Goal: Information Seeking & Learning: Find specific page/section

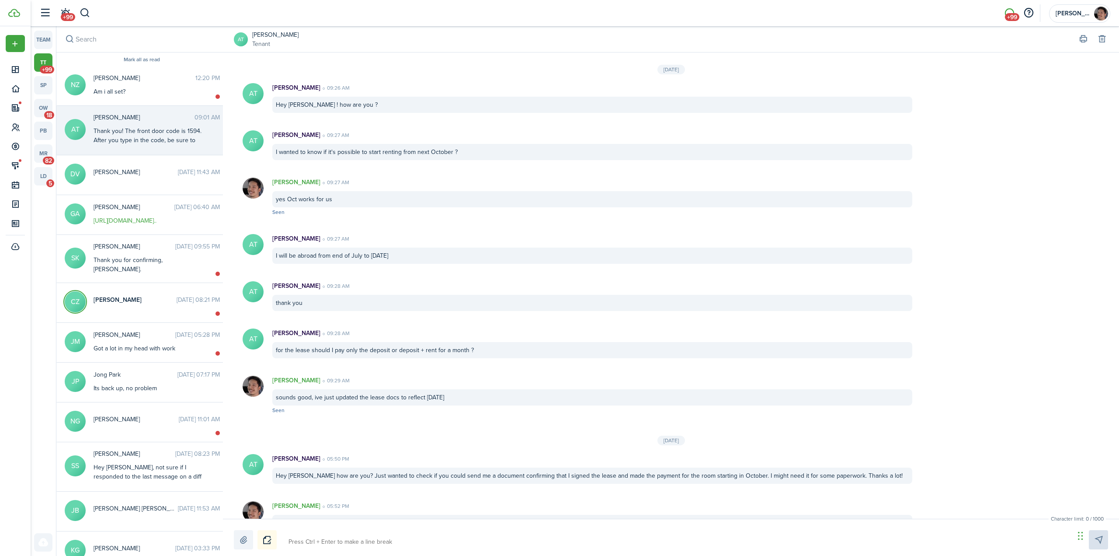
scroll to position [807, 0]
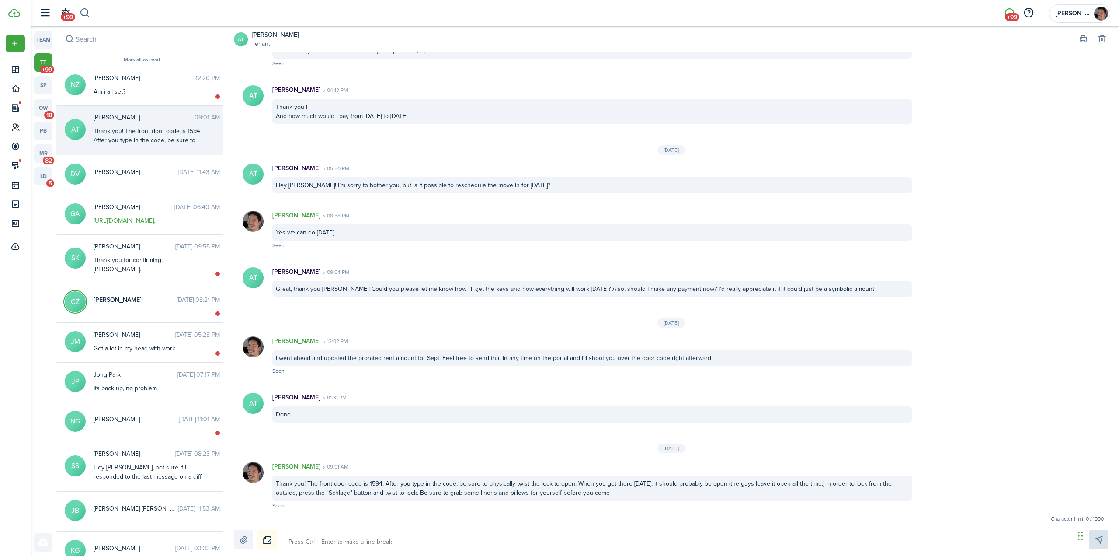
click at [87, 11] on button "button" at bounding box center [85, 13] width 11 height 15
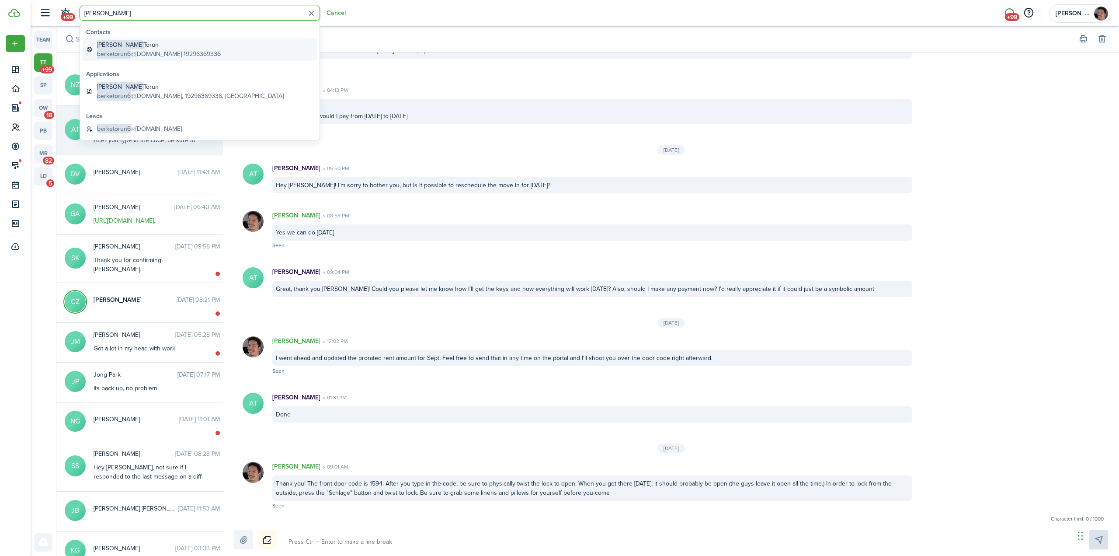
type input "[PERSON_NAME]"
click at [136, 49] on global-search-item-description "berketorun6 @[DOMAIN_NAME] 19296369336" at bounding box center [159, 53] width 124 height 9
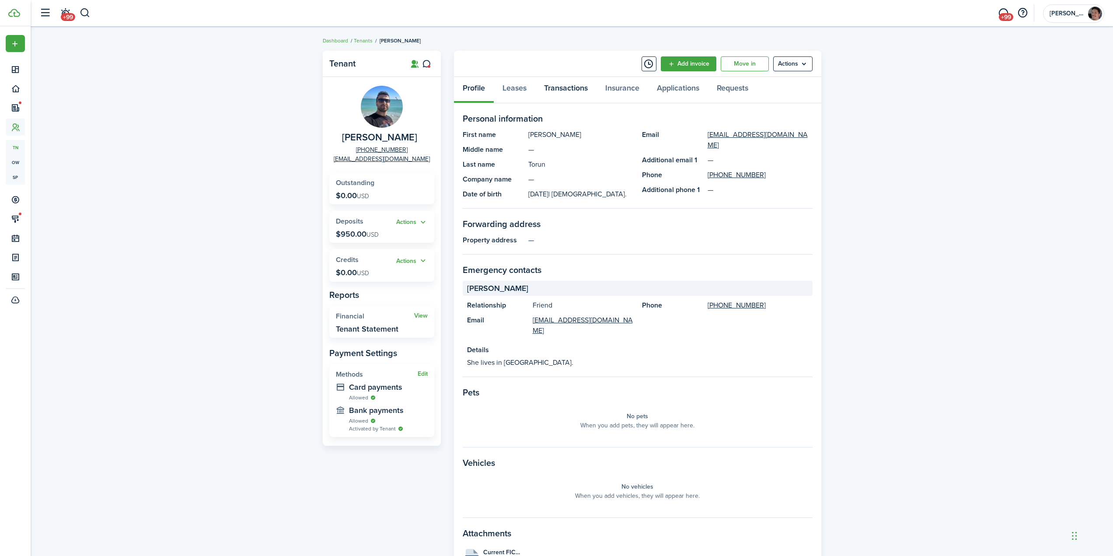
click at [558, 90] on link "Transactions" at bounding box center [565, 90] width 61 height 26
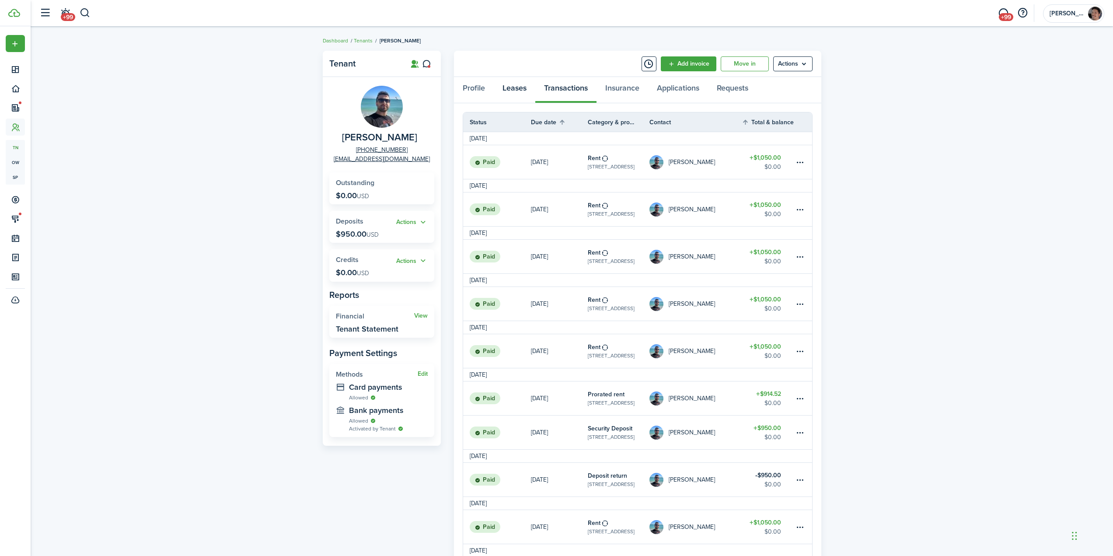
click at [518, 84] on link "Leases" at bounding box center [515, 90] width 42 height 26
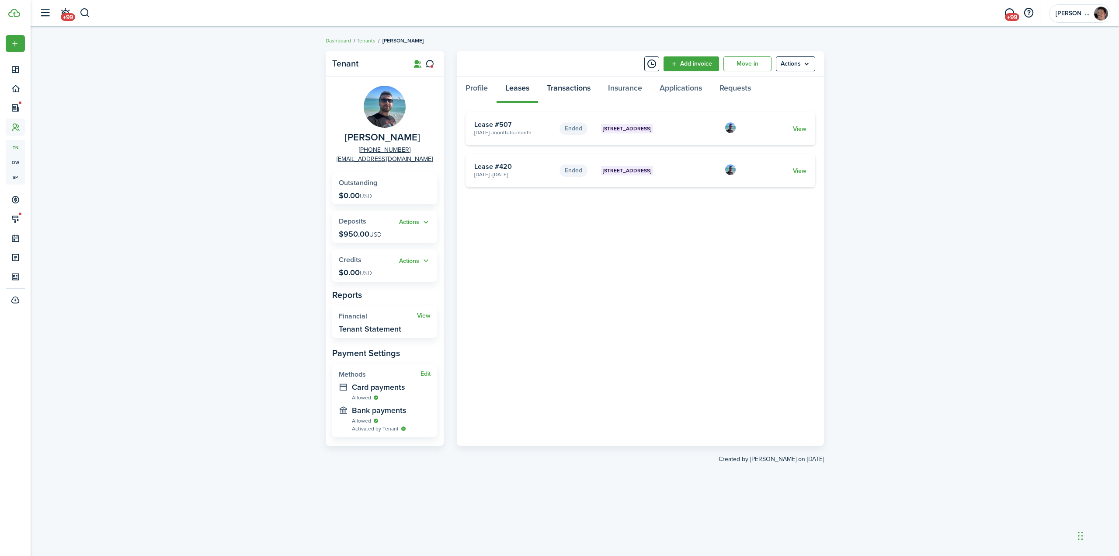
click at [564, 84] on link "Transactions" at bounding box center [568, 90] width 61 height 26
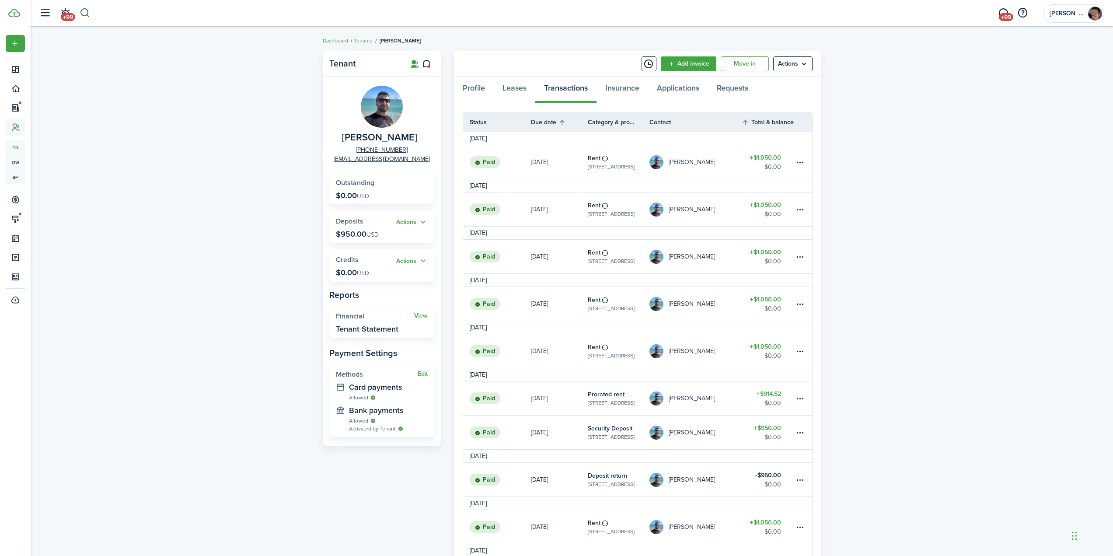
click at [88, 14] on button "button" at bounding box center [85, 13] width 11 height 15
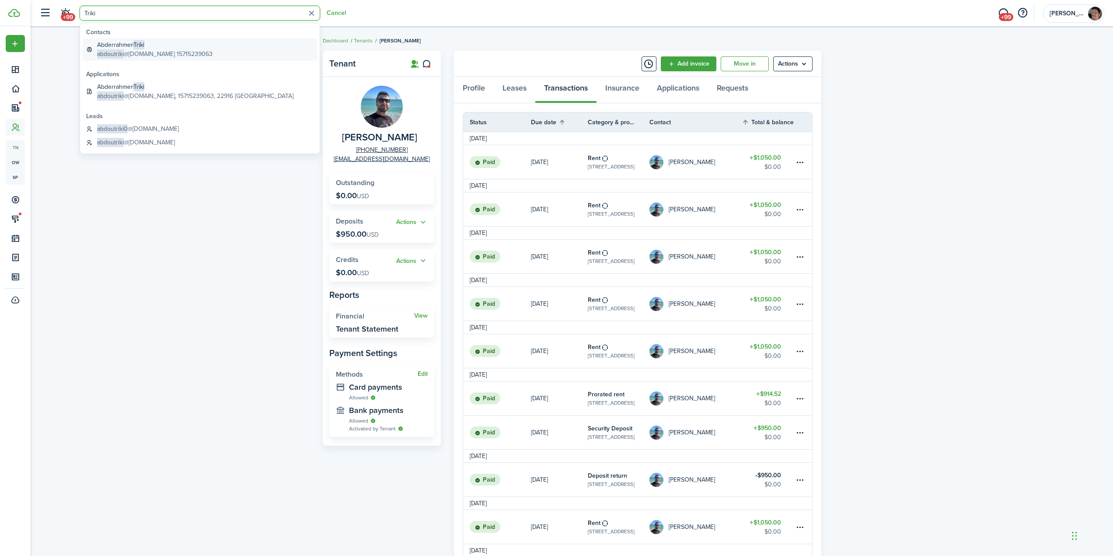
type input "Triki"
click at [147, 54] on global-search-item-description "abdoutriki @[DOMAIN_NAME] 15715239063" at bounding box center [154, 53] width 115 height 9
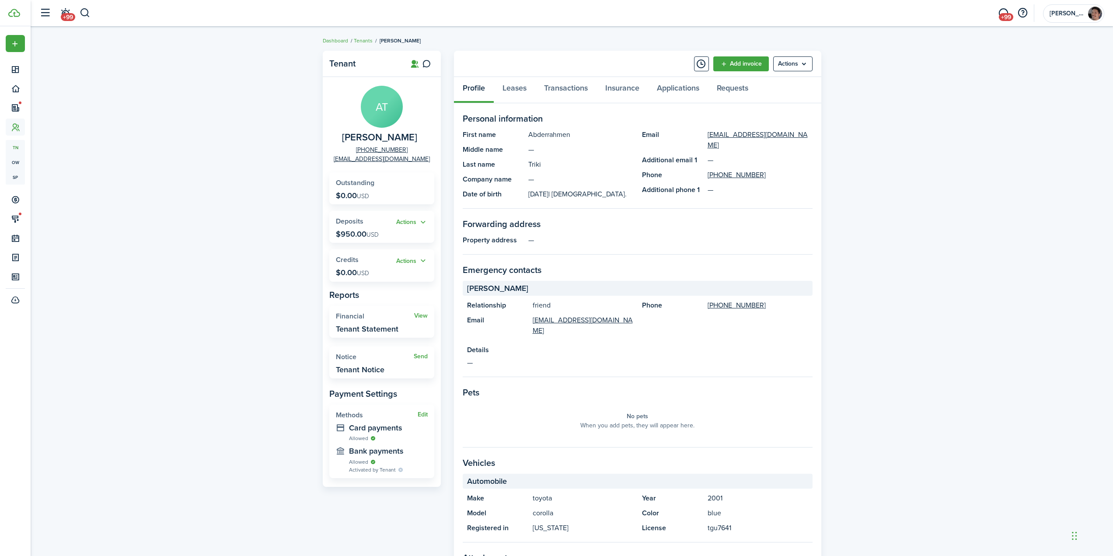
drag, startPoint x: 422, startPoint y: 138, endPoint x: 336, endPoint y: 146, distance: 86.5
click at [336, 146] on panel-main-group "AT Abderrahmen Triki [PHONE_NUMBER] [EMAIL_ADDRESS][DOMAIN_NAME]" at bounding box center [381, 125] width 105 height 78
copy span "[PERSON_NAME]"
click at [557, 90] on link "Transactions" at bounding box center [565, 90] width 61 height 26
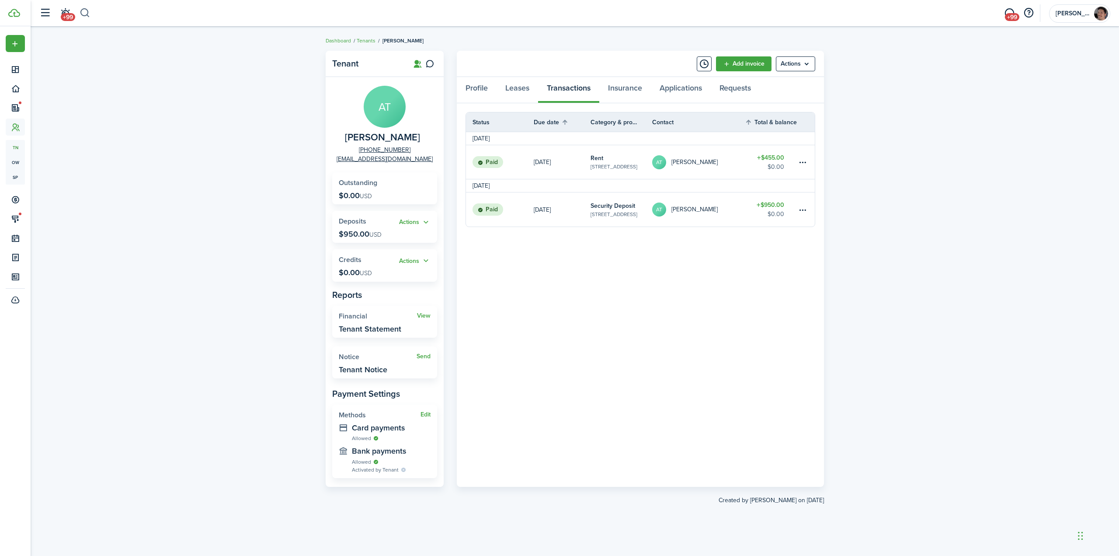
click at [85, 14] on button "button" at bounding box center [85, 13] width 11 height 15
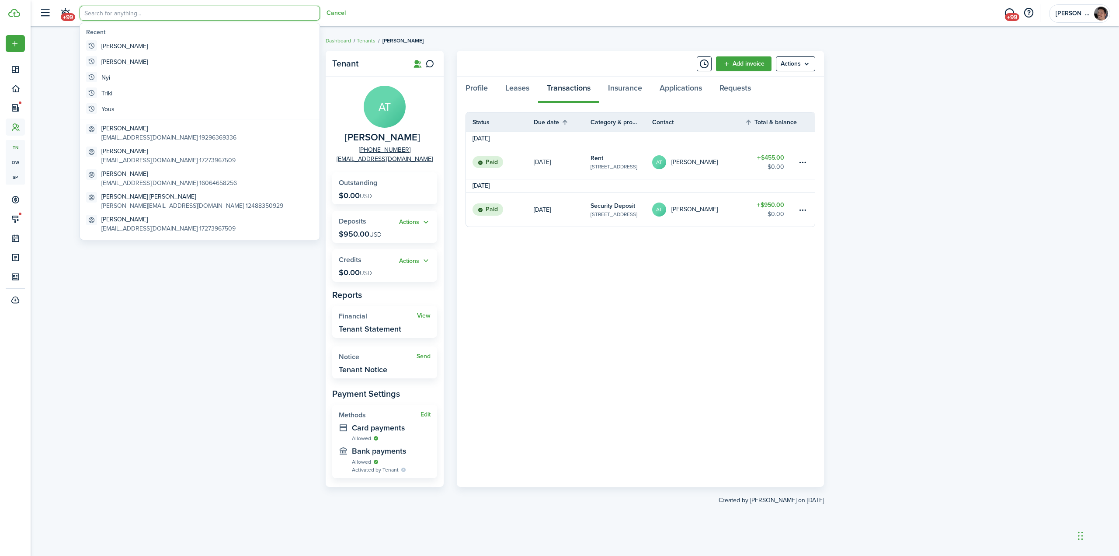
click at [105, 17] on input "search" at bounding box center [200, 13] width 240 height 15
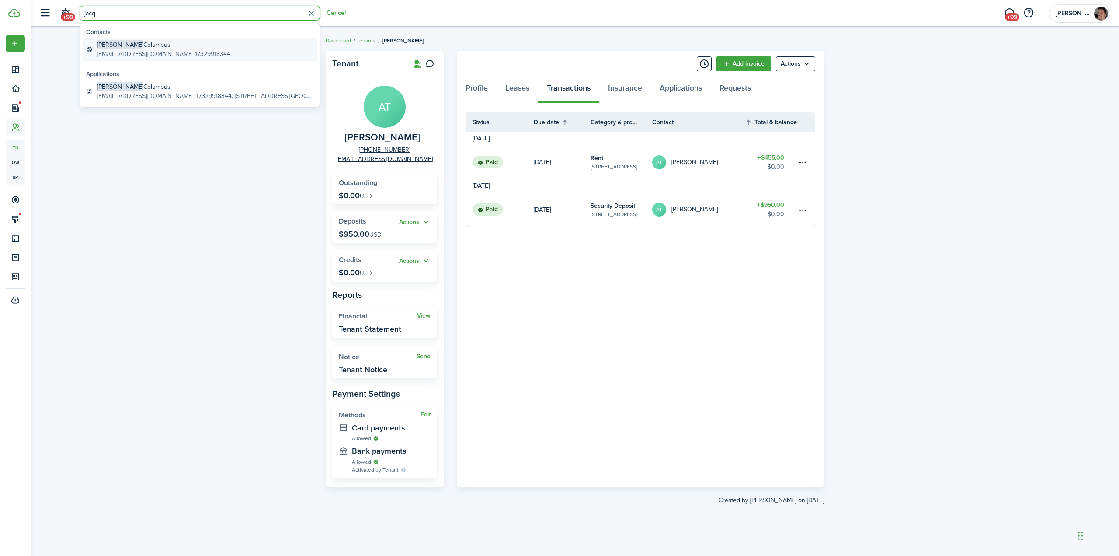
type input "jacq"
click at [145, 53] on global-search-item-description "[EMAIL_ADDRESS][DOMAIN_NAME] 17329918344" at bounding box center [163, 53] width 133 height 9
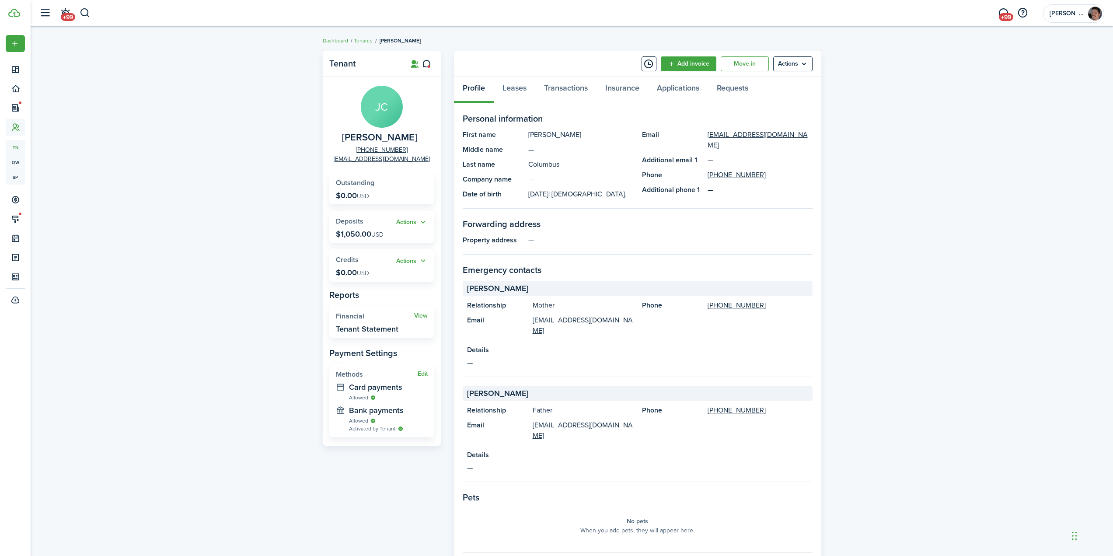
drag, startPoint x: 198, startPoint y: 140, endPoint x: 222, endPoint y: 130, distance: 25.8
click at [198, 140] on div "Tenant [PERSON_NAME] [PHONE_NUMBER] [EMAIL_ADDRESS][DOMAIN_NAME] Outstanding $0…" at bounding box center [572, 387] width 1082 height 682
click at [563, 85] on link "Transactions" at bounding box center [565, 90] width 61 height 26
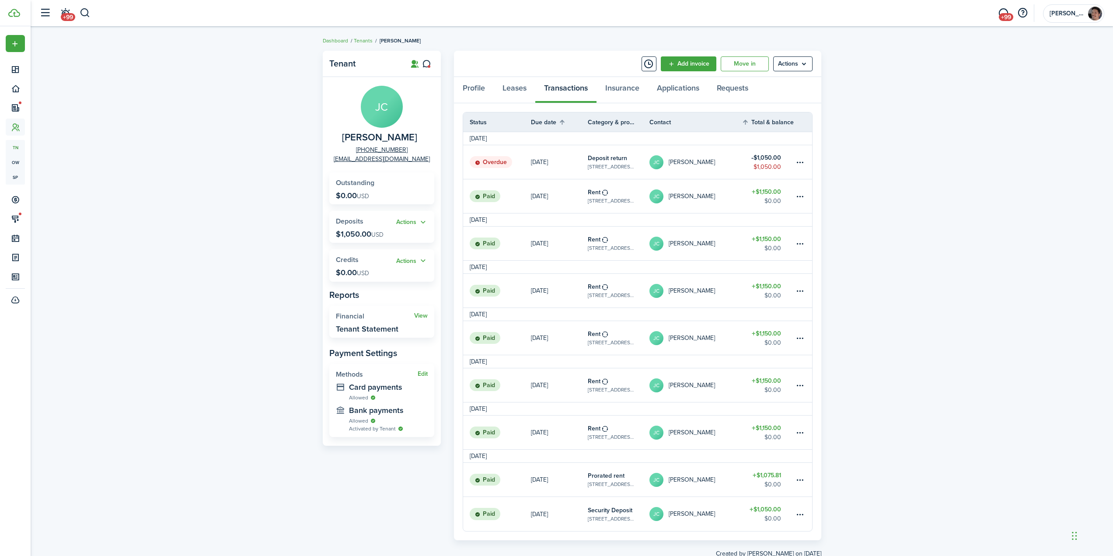
drag, startPoint x: 925, startPoint y: 208, endPoint x: 902, endPoint y: 201, distance: 23.9
click at [925, 208] on div "Tenant [PERSON_NAME] [PHONE_NUMBER] [EMAIL_ADDRESS][DOMAIN_NAME] Outstanding $0…" at bounding box center [572, 304] width 1082 height 516
click at [878, 238] on div "Tenant [PERSON_NAME] [PHONE_NUMBER] [EMAIL_ADDRESS][DOMAIN_NAME] Outstanding $0…" at bounding box center [572, 304] width 1082 height 516
click at [136, 109] on div "Tenant [PERSON_NAME] [PHONE_NUMBER] [EMAIL_ADDRESS][DOMAIN_NAME] Outstanding $0…" at bounding box center [572, 304] width 1082 height 516
click at [85, 15] on button "button" at bounding box center [85, 13] width 11 height 15
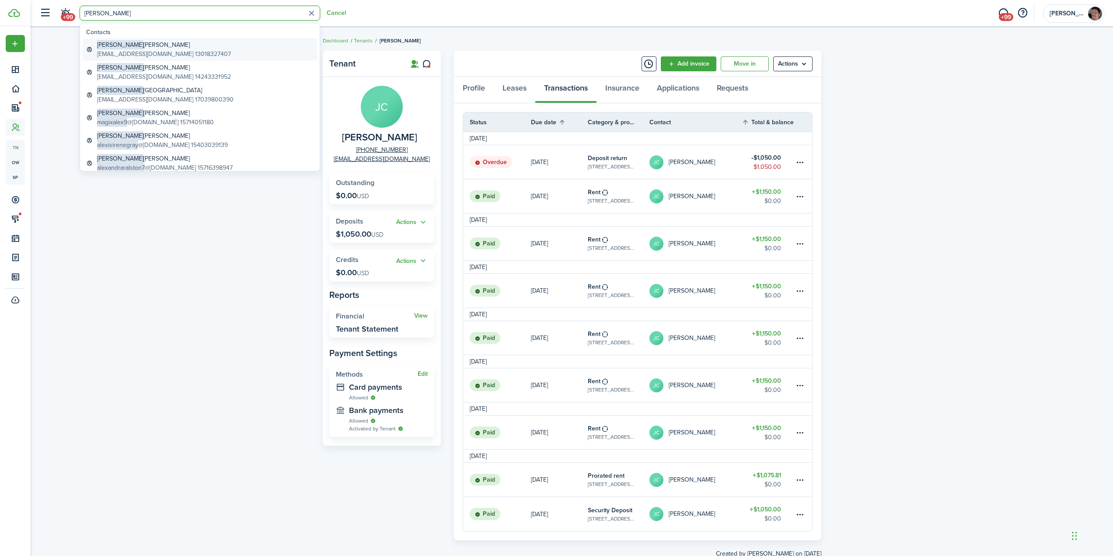
type input "[PERSON_NAME]"
click at [171, 45] on global-search-item-title "[PERSON_NAME]" at bounding box center [164, 44] width 134 height 9
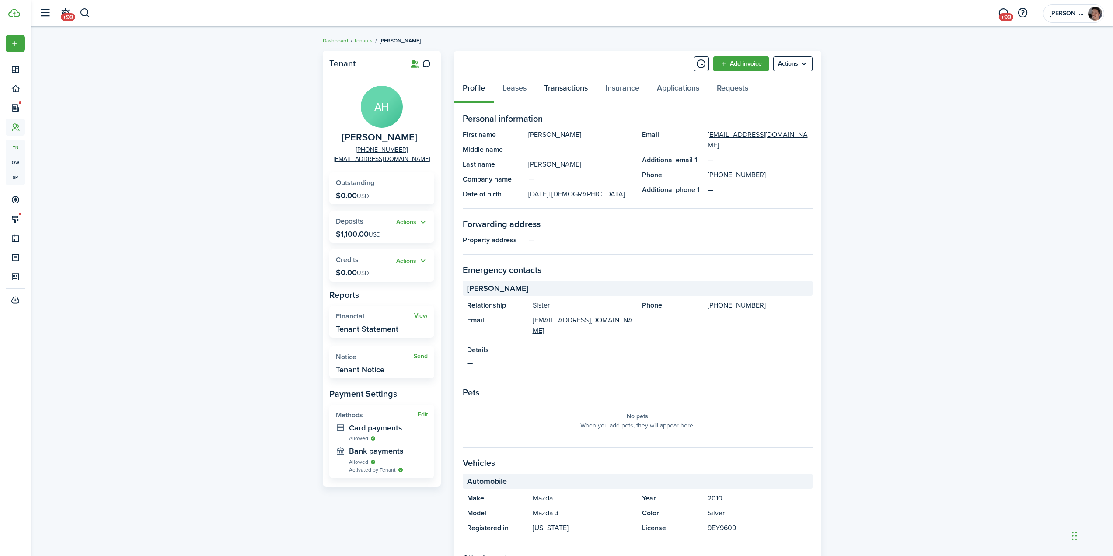
click at [571, 89] on link "Transactions" at bounding box center [565, 90] width 61 height 26
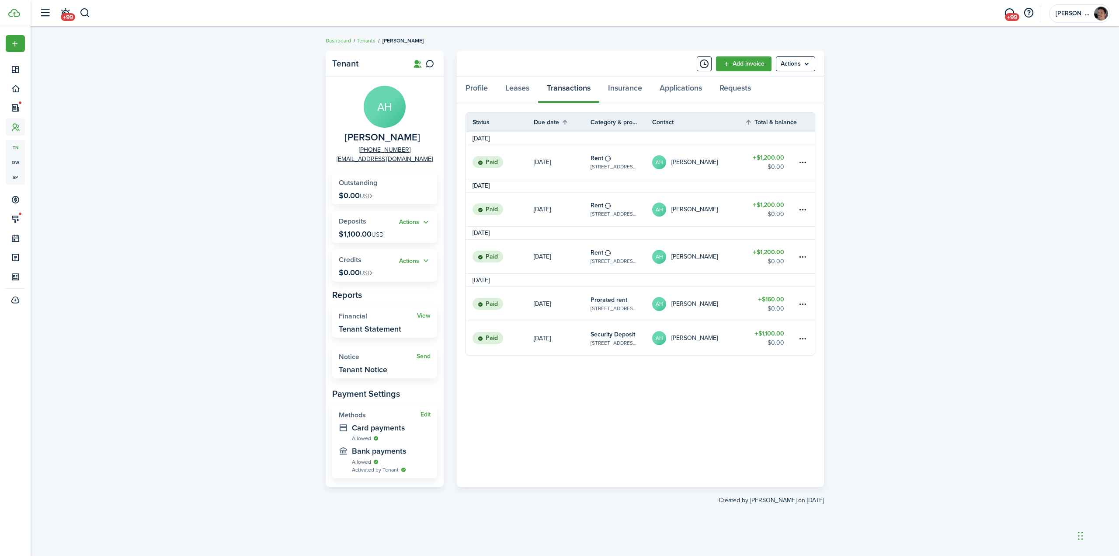
drag, startPoint x: 939, startPoint y: 286, endPoint x: 930, endPoint y: 279, distance: 11.2
click at [939, 286] on div "Tenant AH [PERSON_NAME] [PHONE_NUMBER] [EMAIL_ADDRESS][DOMAIN_NAME] Outstanding…" at bounding box center [575, 291] width 1089 height 490
click at [144, 106] on div "Tenant AH [PERSON_NAME] [PHONE_NUMBER] [EMAIL_ADDRESS][DOMAIN_NAME] Outstanding…" at bounding box center [575, 291] width 1089 height 490
click at [84, 14] on button "button" at bounding box center [85, 13] width 11 height 15
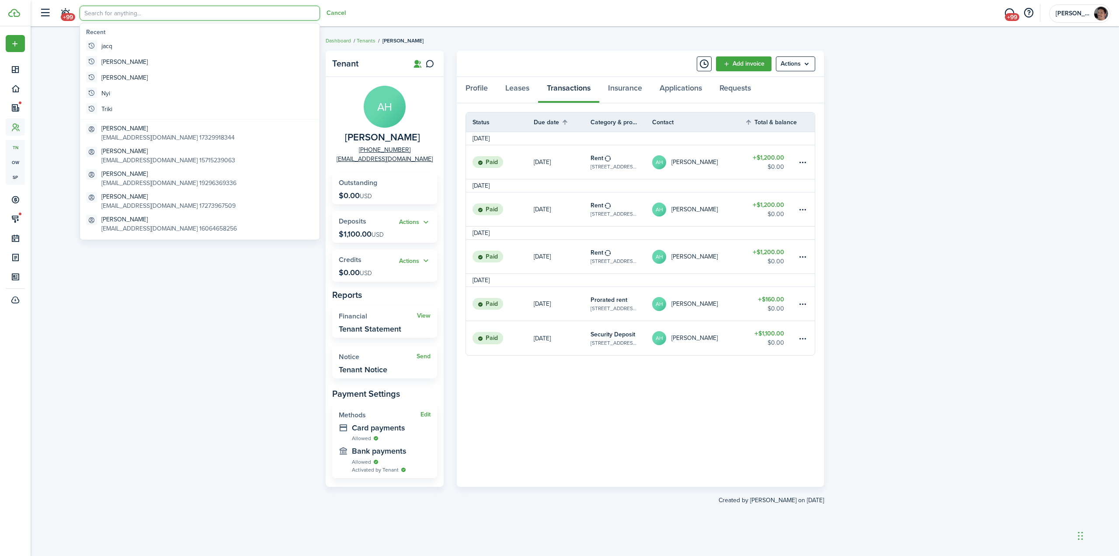
click at [133, 17] on input "search" at bounding box center [200, 13] width 240 height 15
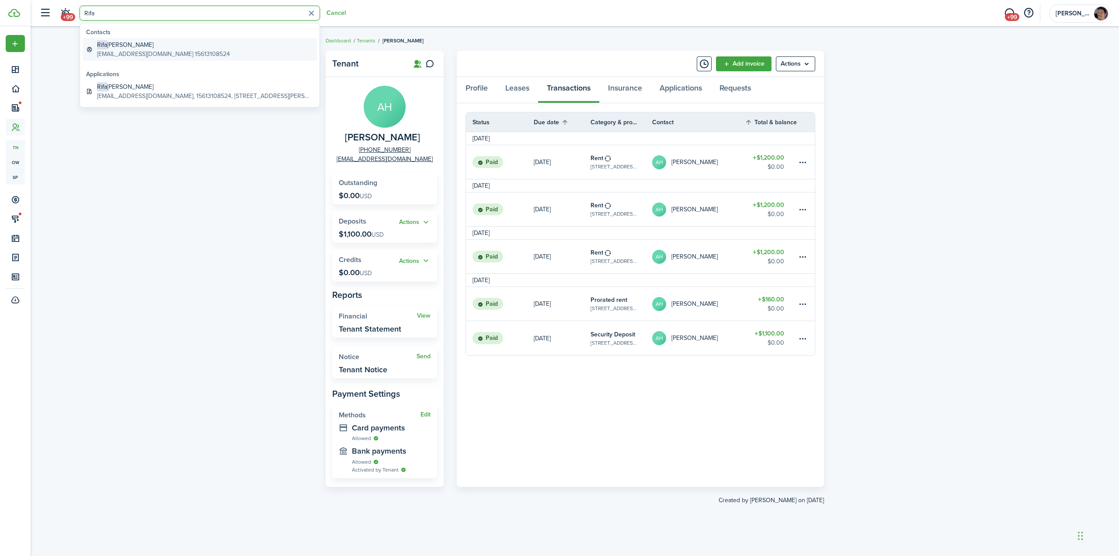
type input "Rifa"
click at [126, 49] on global-search-item-description "[EMAIL_ADDRESS][DOMAIN_NAME] 15613108524" at bounding box center [163, 53] width 133 height 9
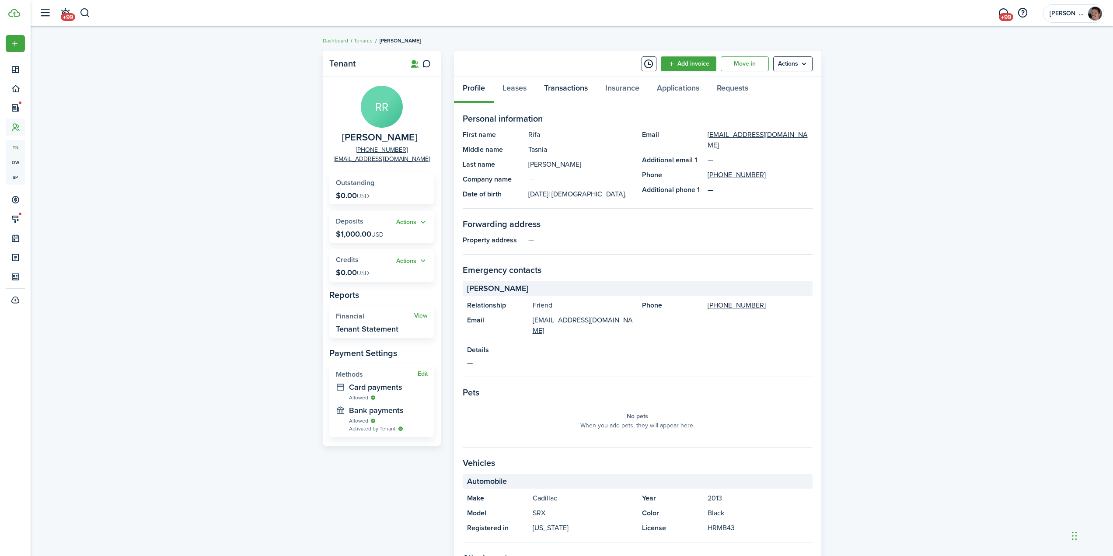
click at [566, 87] on link "Transactions" at bounding box center [565, 90] width 61 height 26
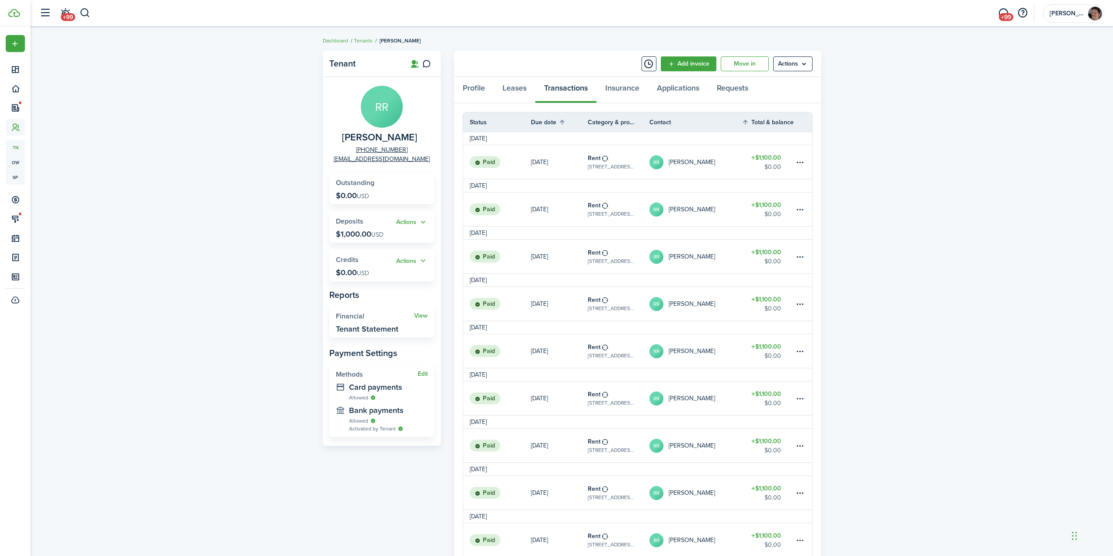
click at [87, 14] on button "button" at bounding box center [85, 13] width 11 height 15
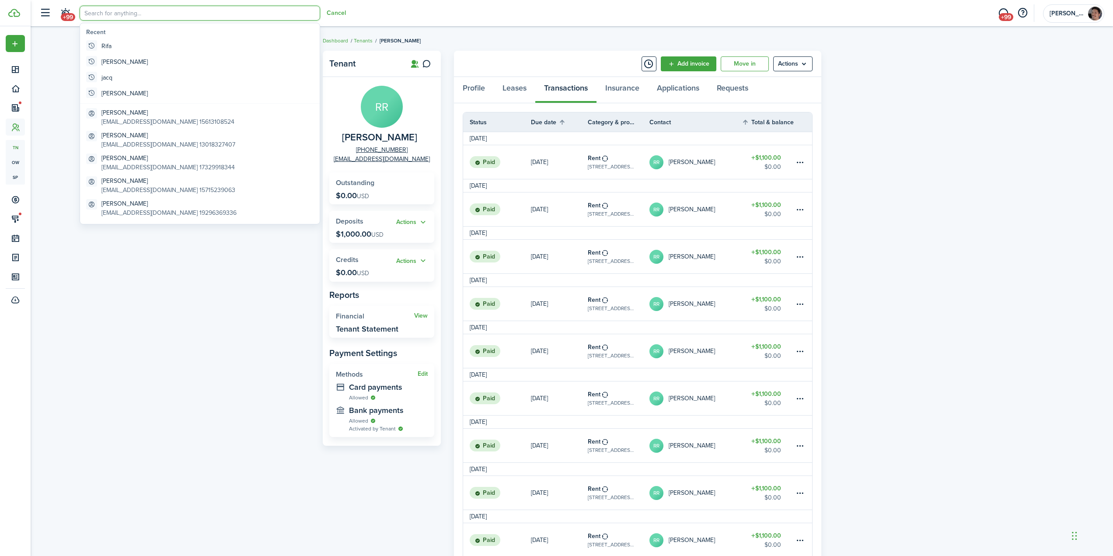
click at [112, 14] on input "search" at bounding box center [200, 13] width 240 height 15
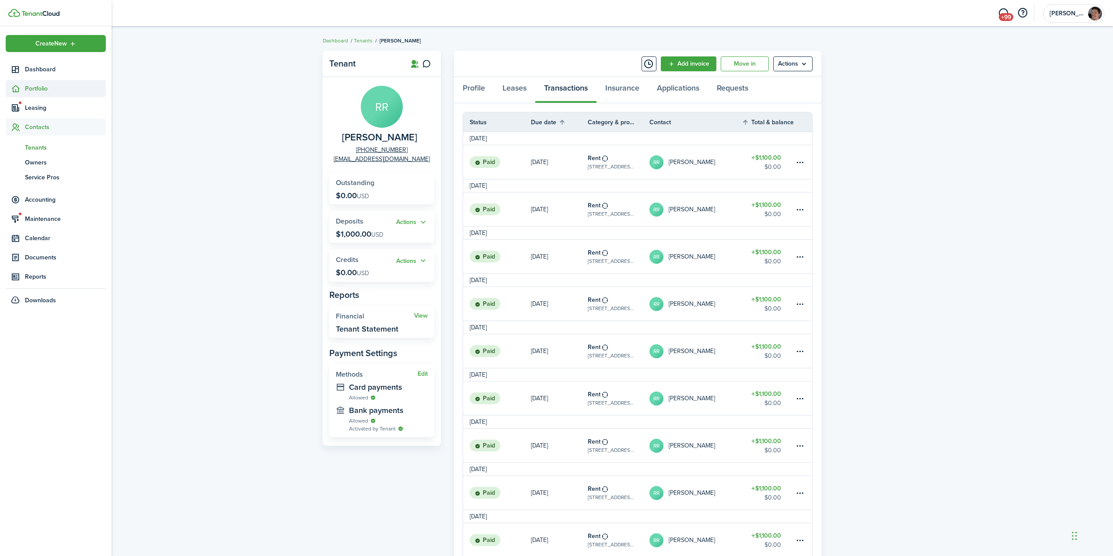
click at [51, 91] on span "Portfolio" at bounding box center [65, 88] width 81 height 9
click at [51, 109] on span "Properties" at bounding box center [65, 109] width 81 height 9
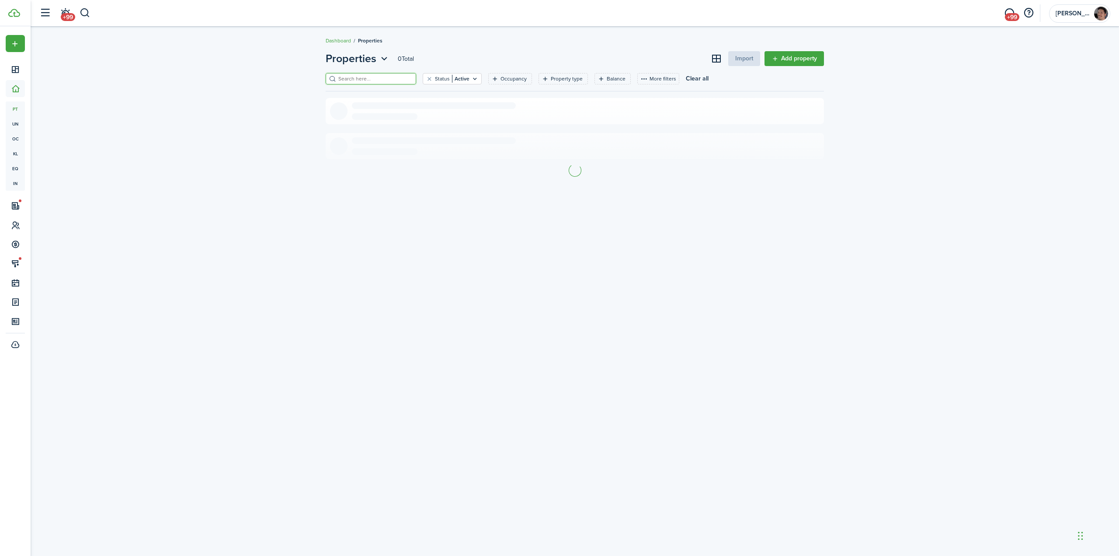
click at [368, 80] on input "search" at bounding box center [374, 79] width 77 height 8
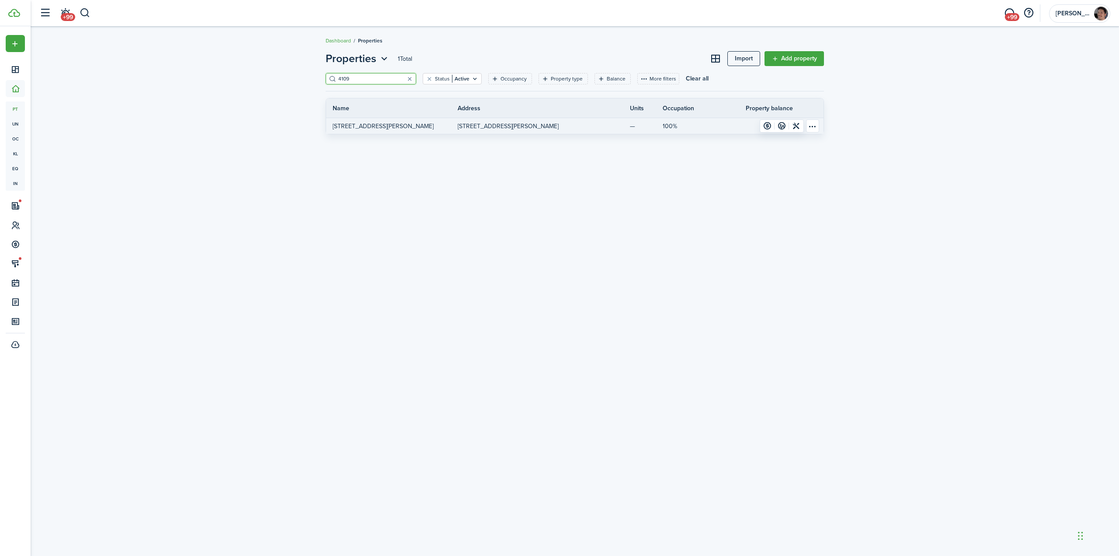
type input "4109"
click at [423, 132] on link "[STREET_ADDRESS][PERSON_NAME]" at bounding box center [392, 126] width 132 height 16
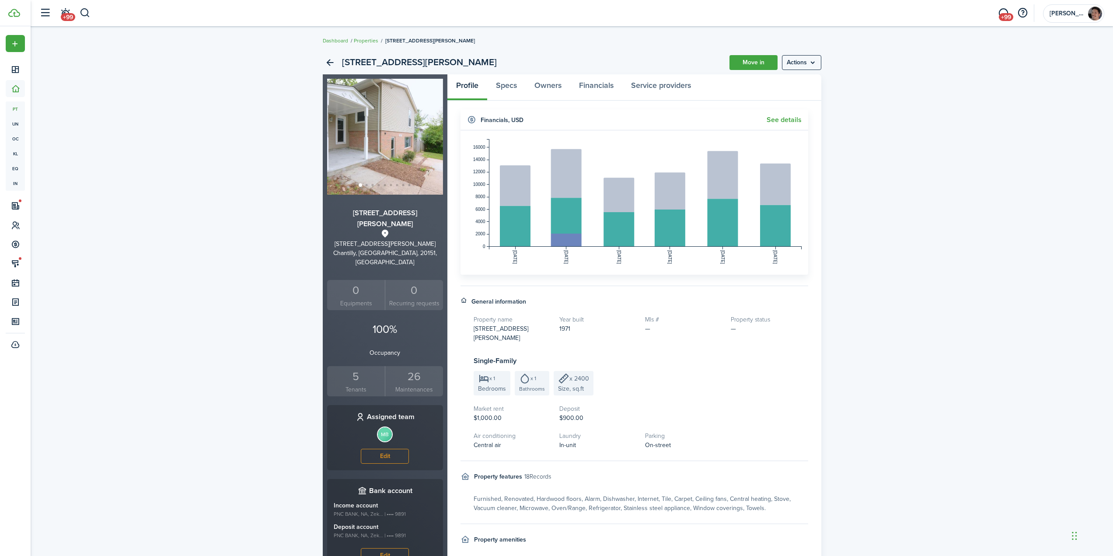
click at [355, 368] on div "5" at bounding box center [356, 376] width 54 height 17
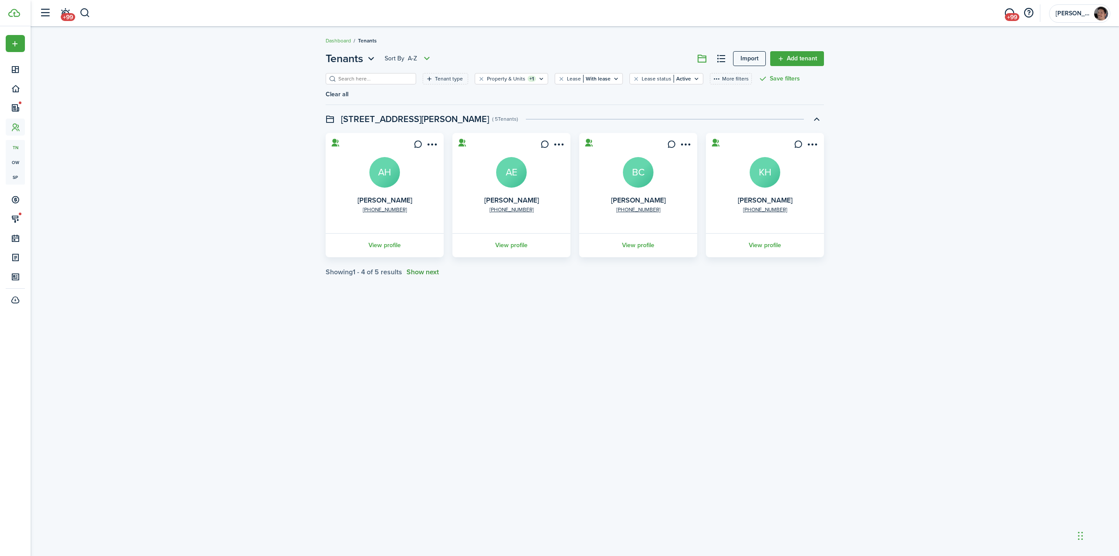
click at [427, 268] on button "Show next" at bounding box center [423, 272] width 32 height 8
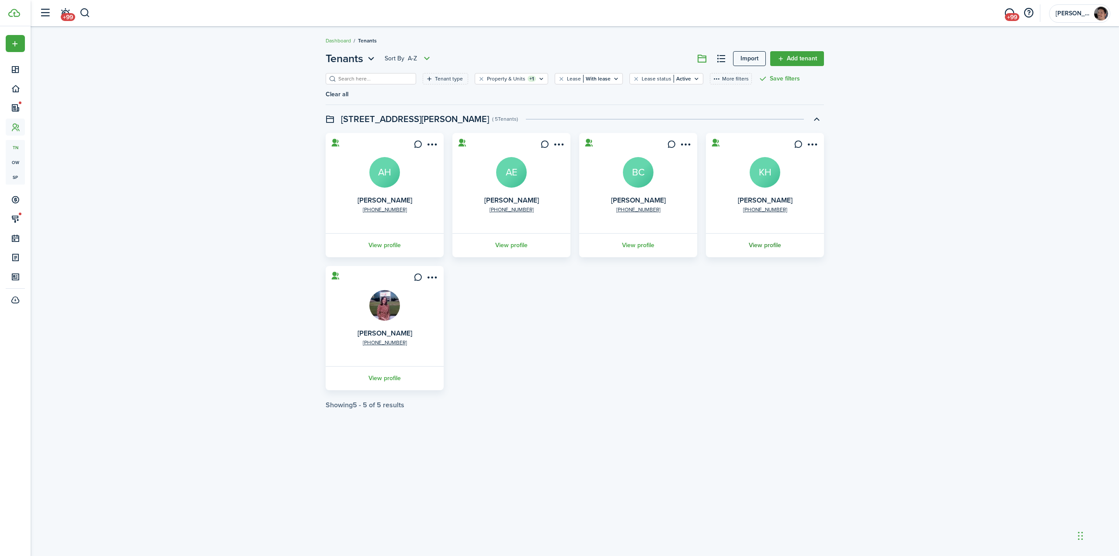
click at [773, 233] on link "View profile" at bounding box center [765, 245] width 121 height 24
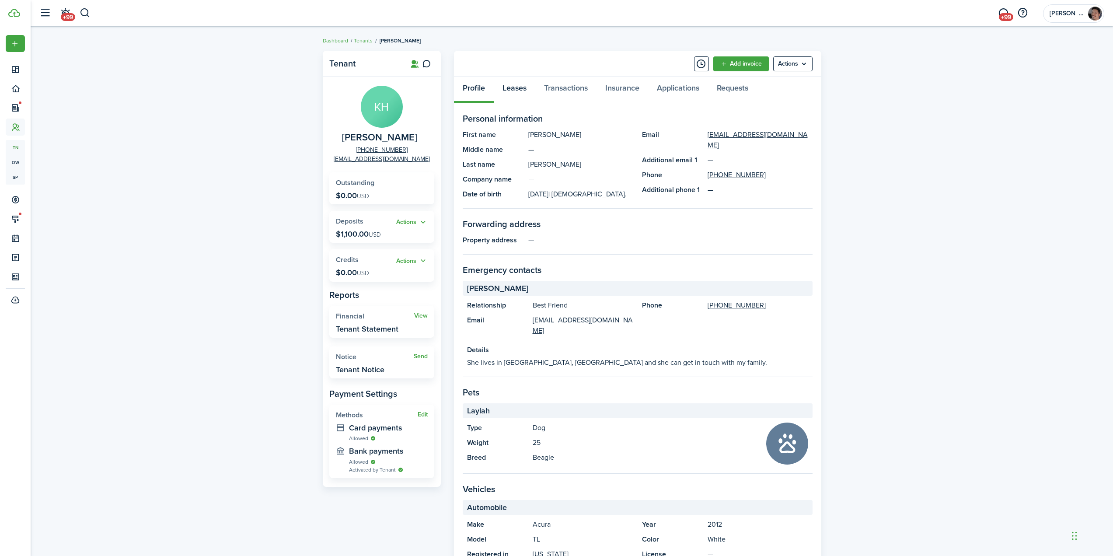
click at [513, 85] on link "Leases" at bounding box center [515, 90] width 42 height 26
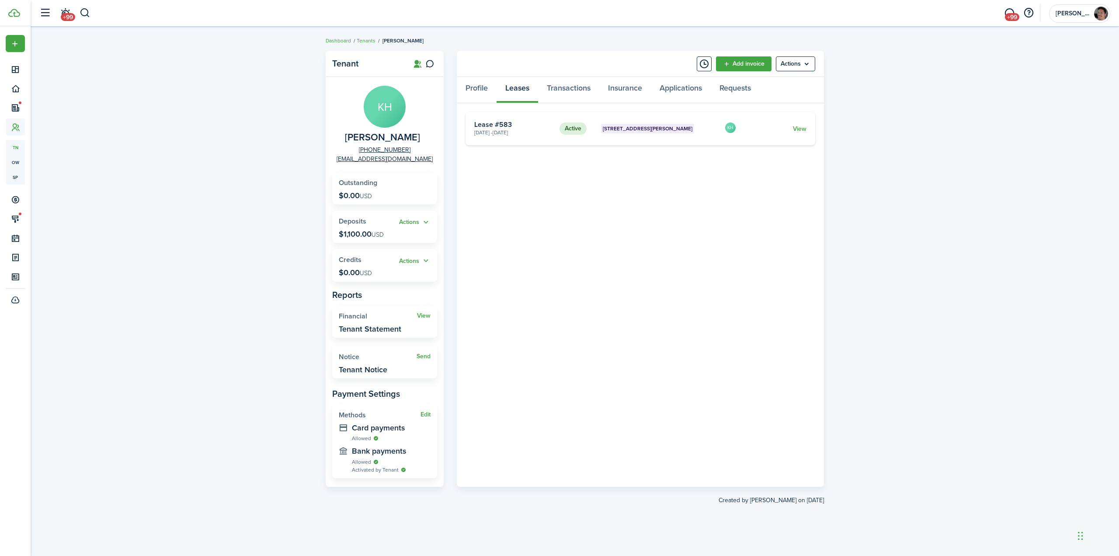
click at [562, 76] on panel-main-header "Add invoice Actions" at bounding box center [640, 64] width 367 height 26
click at [563, 86] on link "Transactions" at bounding box center [568, 90] width 61 height 26
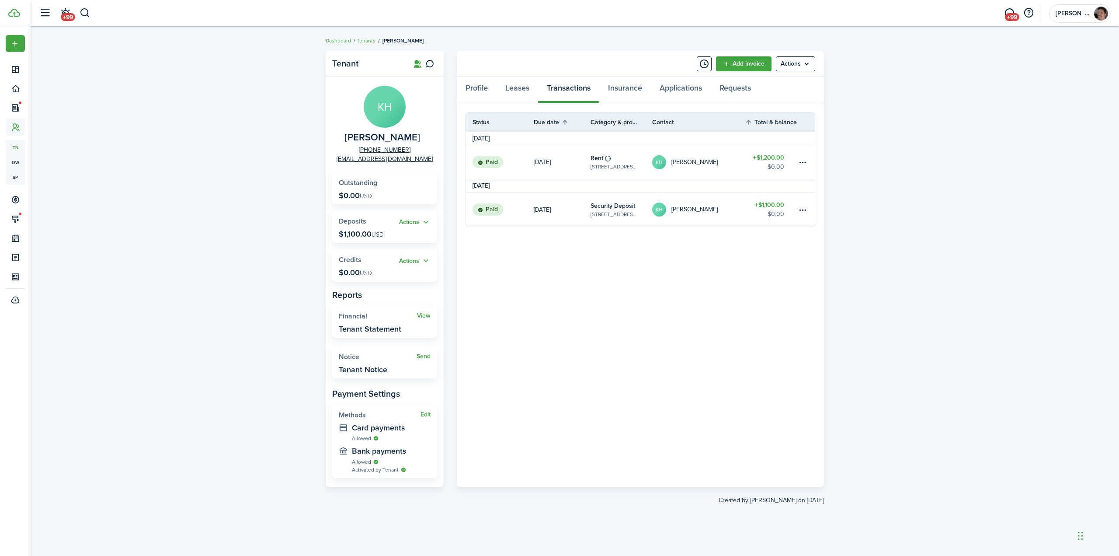
click at [160, 121] on div "Tenant KH [PERSON_NAME] [PHONE_NUMBER] [EMAIL_ADDRESS][DOMAIN_NAME] Outstanding…" at bounding box center [575, 291] width 1089 height 490
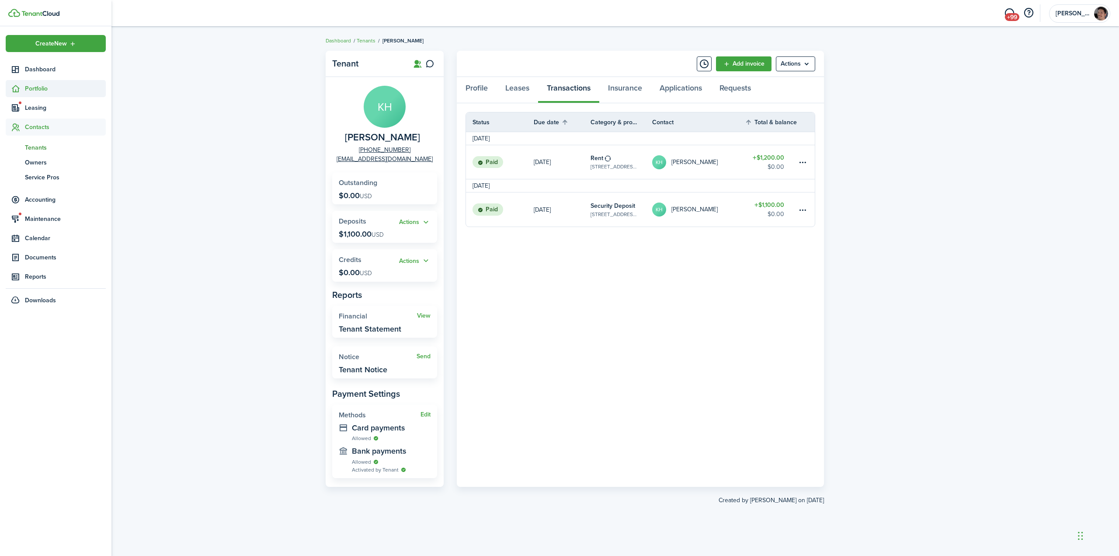
click at [49, 89] on span "Portfolio" at bounding box center [65, 88] width 81 height 9
click at [52, 113] on span "Properties" at bounding box center [65, 109] width 81 height 9
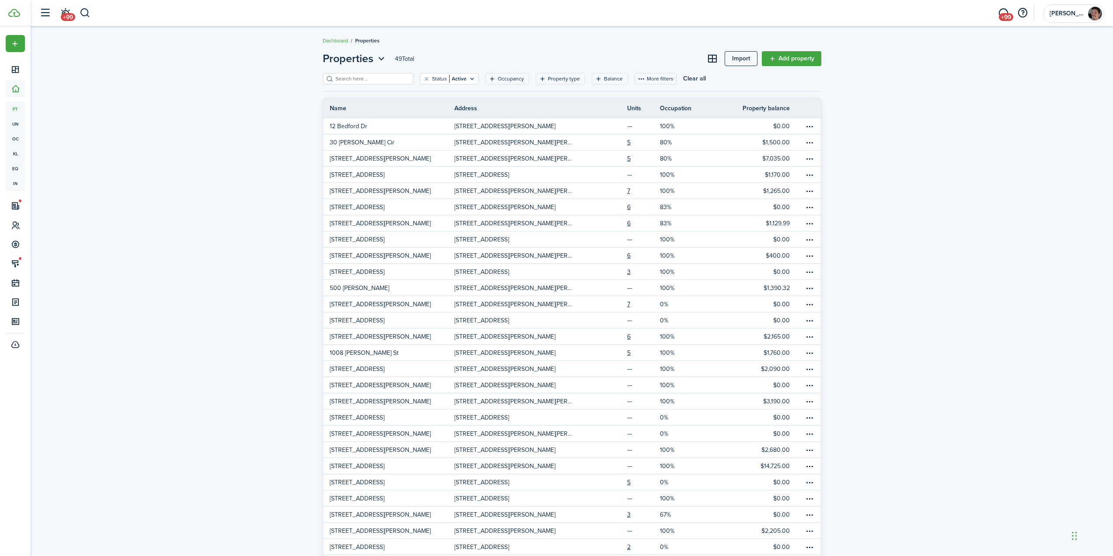
click at [359, 79] on input "search" at bounding box center [371, 79] width 77 height 8
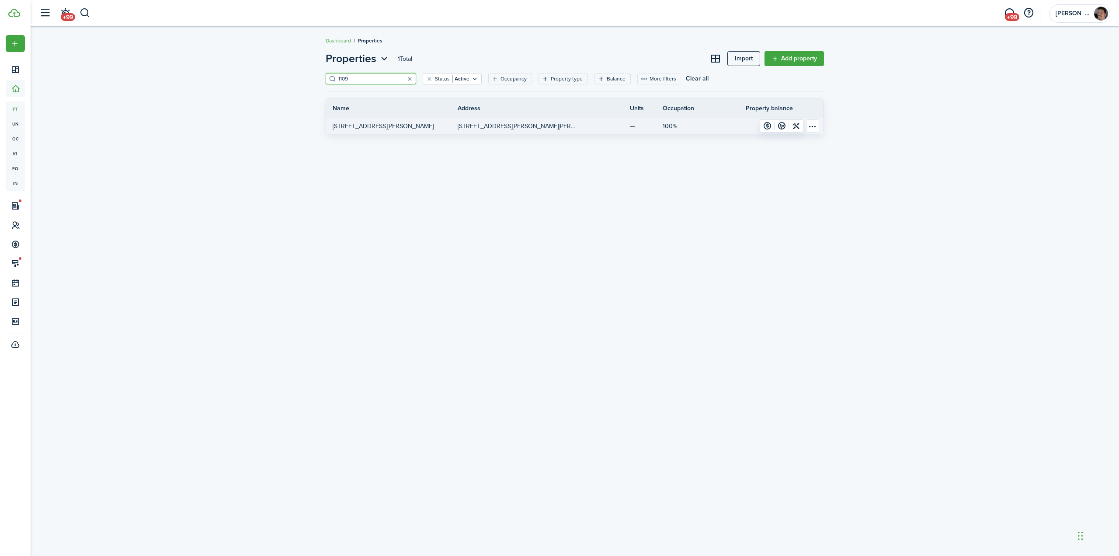
type input "1109"
click at [364, 126] on p "[STREET_ADDRESS][PERSON_NAME]" at bounding box center [383, 126] width 101 height 9
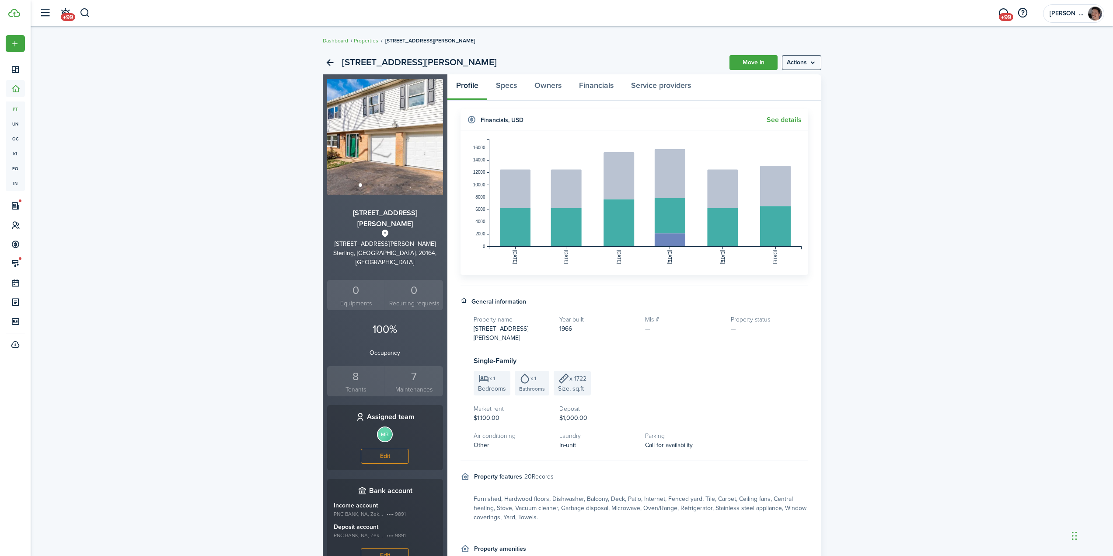
click at [348, 368] on div "8" at bounding box center [356, 376] width 54 height 17
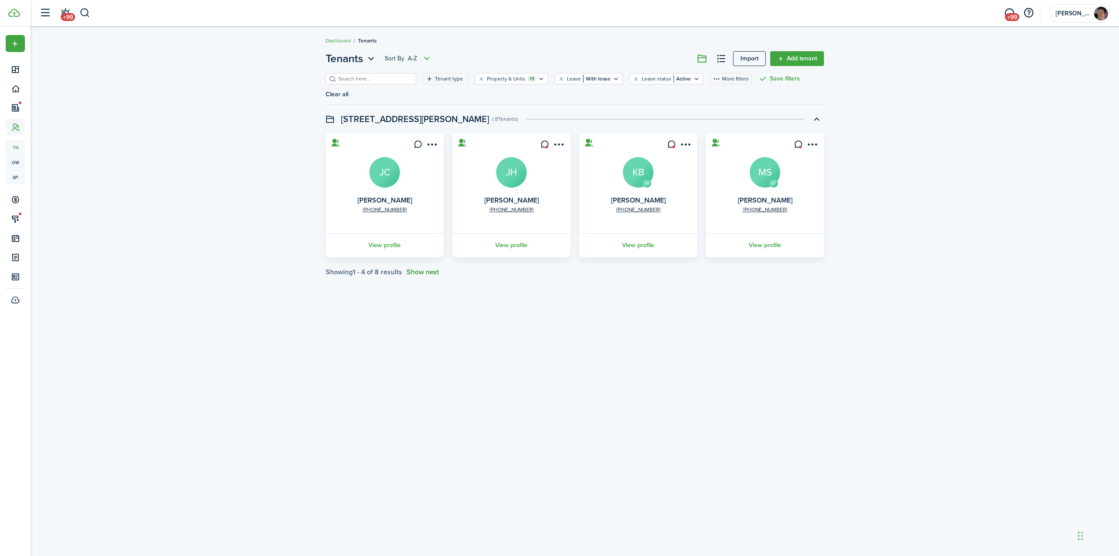
click at [420, 268] on button "Show next" at bounding box center [423, 272] width 32 height 8
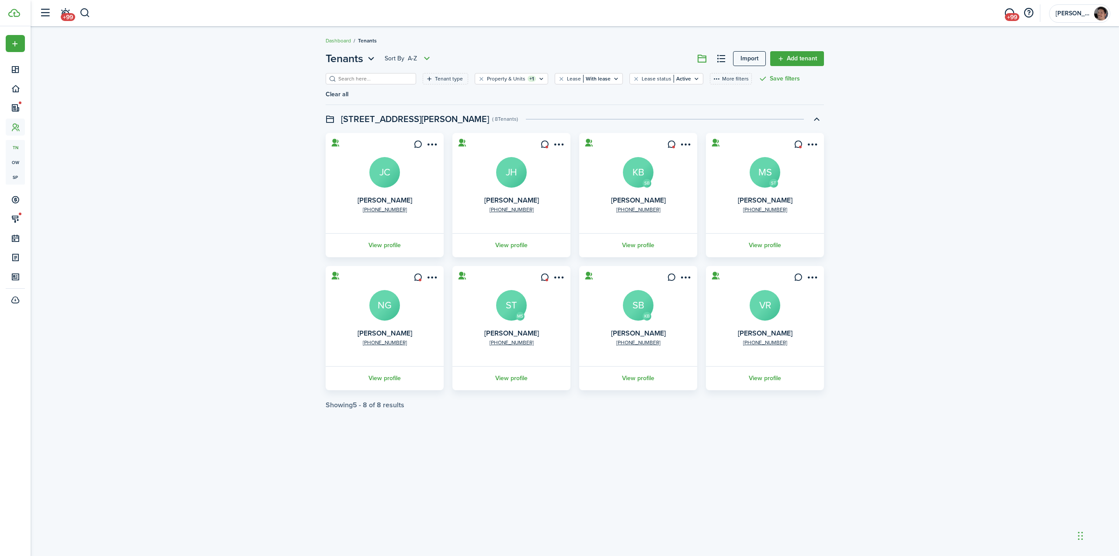
click at [926, 309] on div "Tenants Sort by A-Z Import Add tenant Tenant type Property & Units +1 Lease Wit…" at bounding box center [575, 229] width 1089 height 367
click at [380, 366] on link "View profile" at bounding box center [384, 378] width 121 height 24
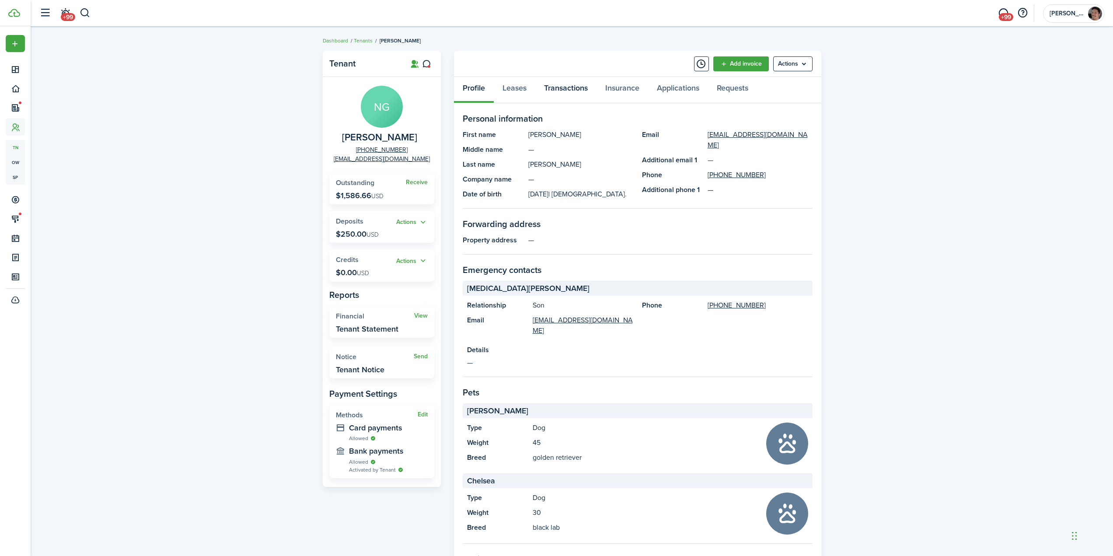
click at [575, 89] on link "Transactions" at bounding box center [565, 90] width 61 height 26
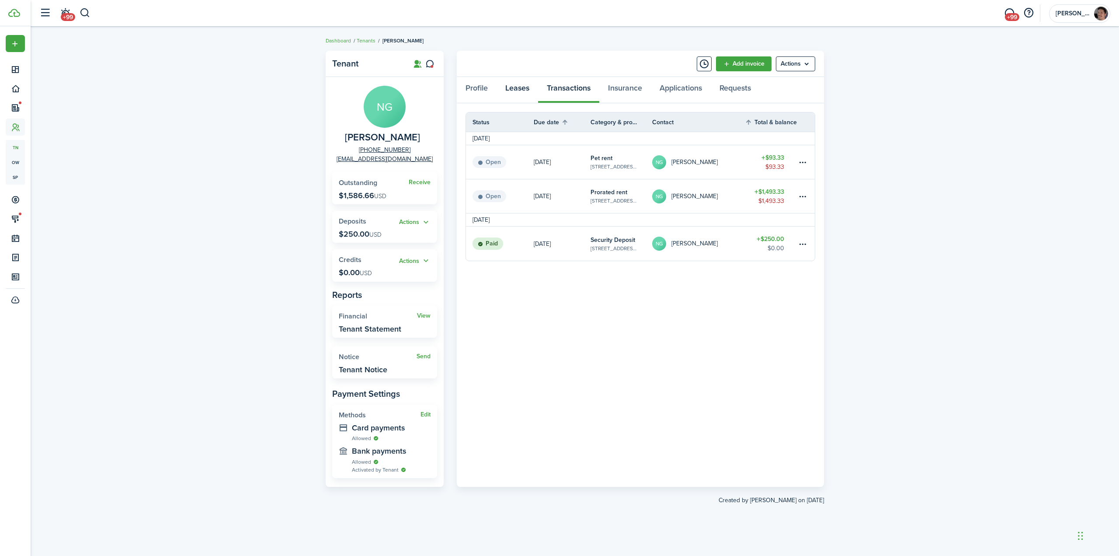
click at [524, 90] on link "Leases" at bounding box center [518, 90] width 42 height 26
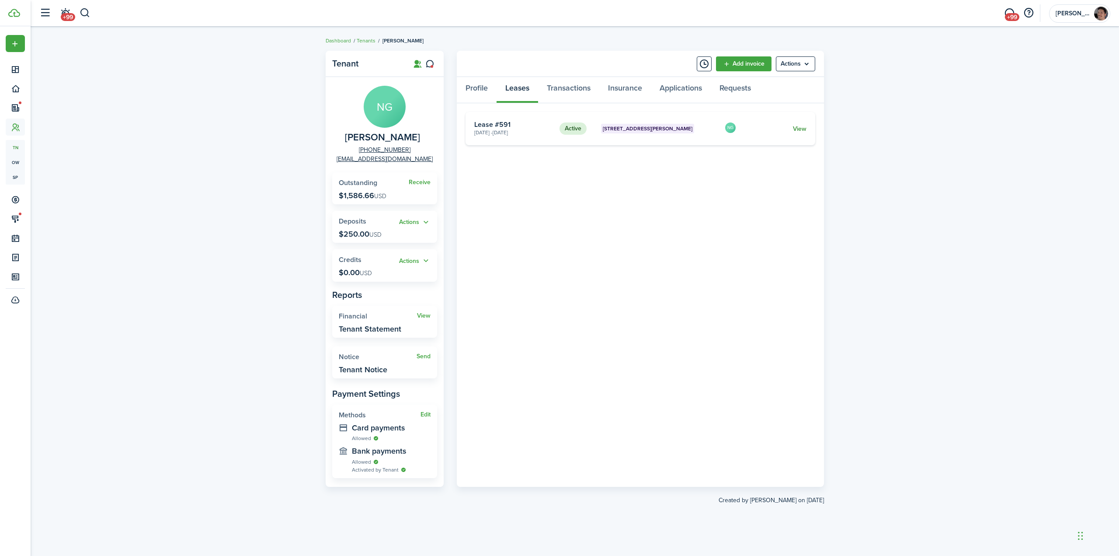
click at [797, 129] on link "View" at bounding box center [800, 128] width 14 height 9
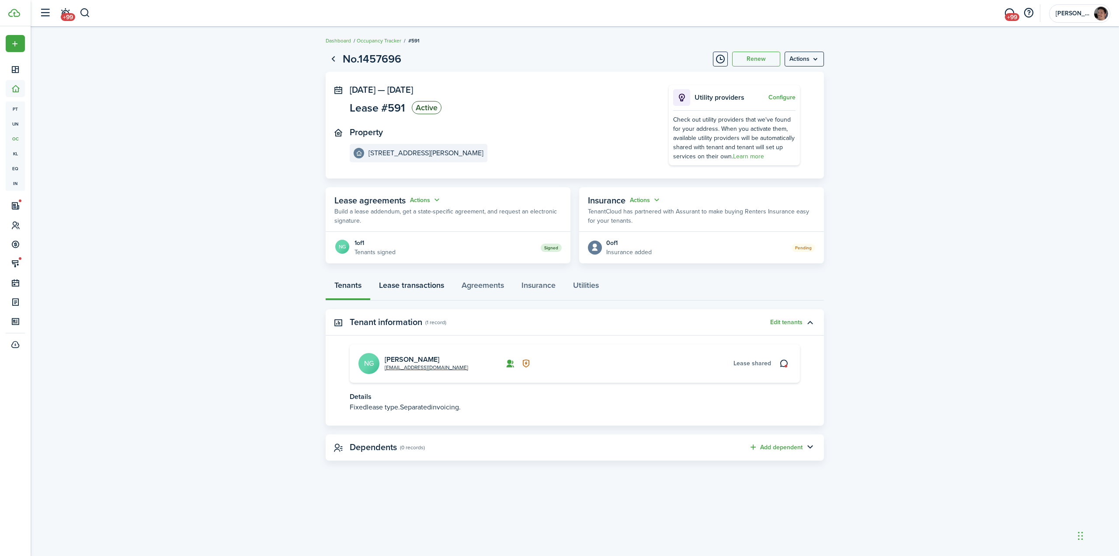
click at [419, 289] on link "Lease transactions" at bounding box center [411, 287] width 83 height 26
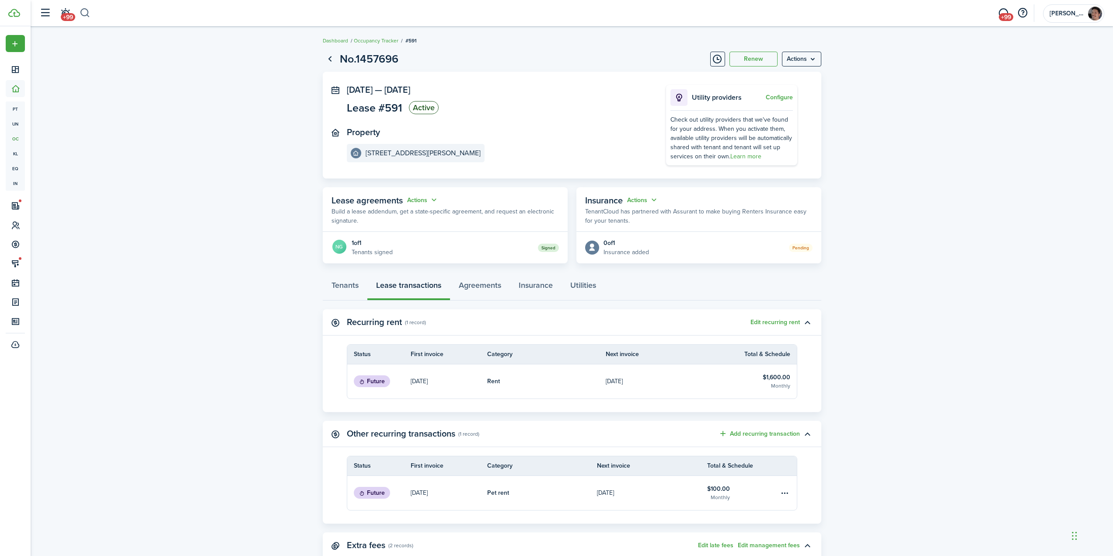
click at [86, 14] on button "button" at bounding box center [85, 13] width 11 height 15
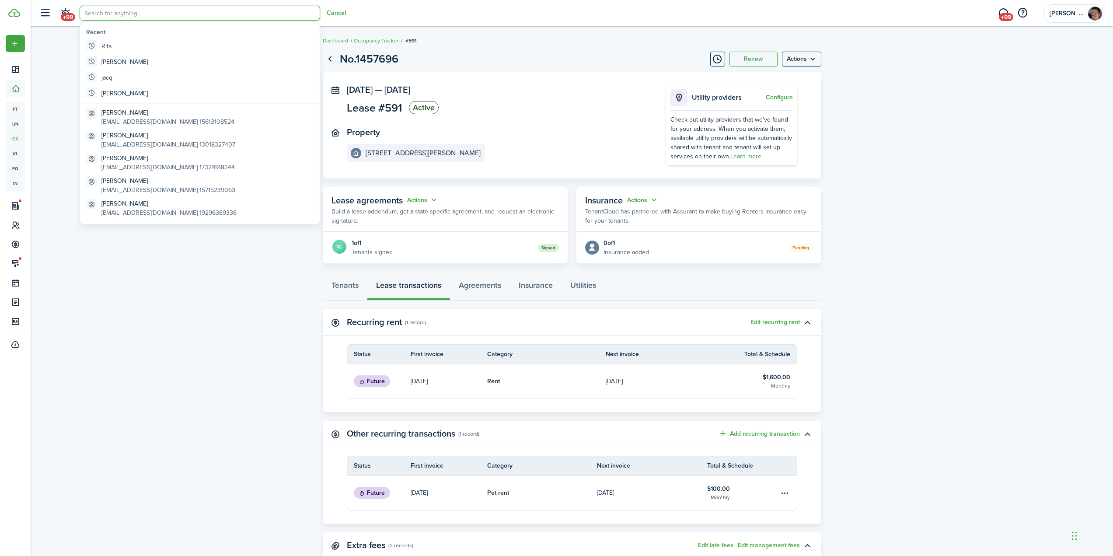
click at [117, 15] on input "search" at bounding box center [200, 13] width 240 height 15
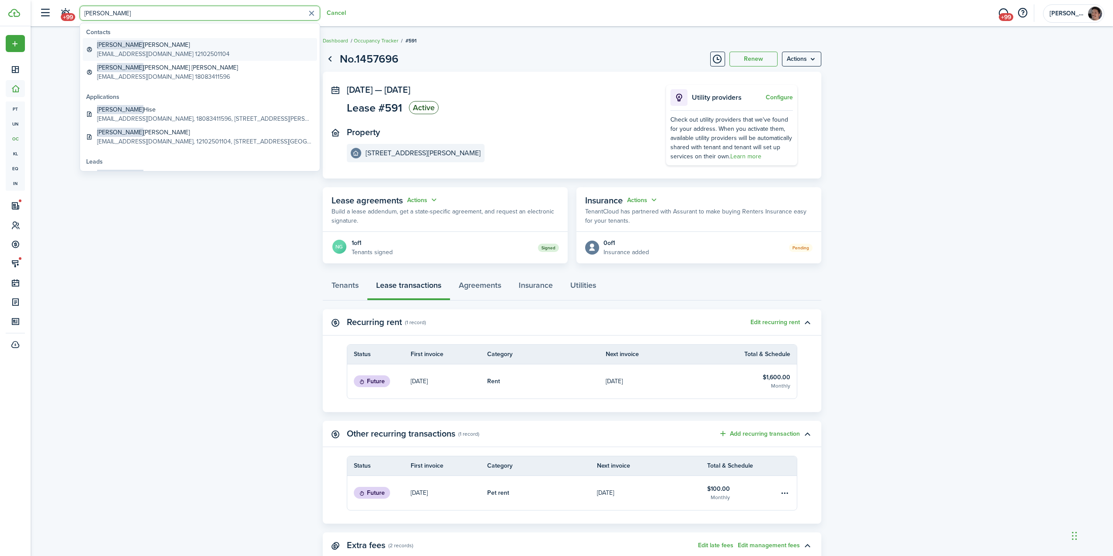
type input "[PERSON_NAME]"
click at [145, 49] on global-search-item-title "[PERSON_NAME]" at bounding box center [163, 44] width 132 height 9
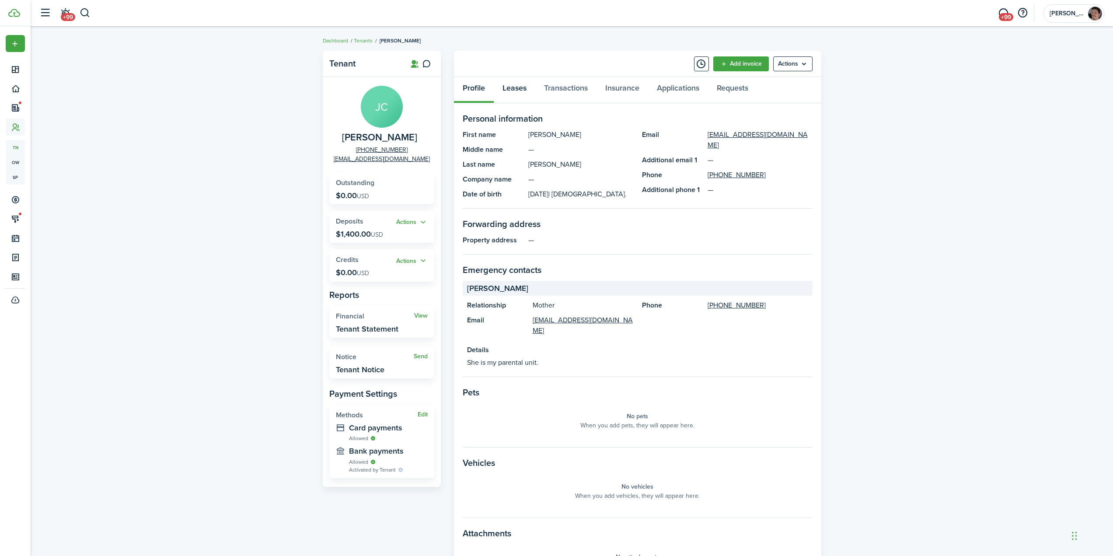
click at [522, 89] on link "Leases" at bounding box center [515, 90] width 42 height 26
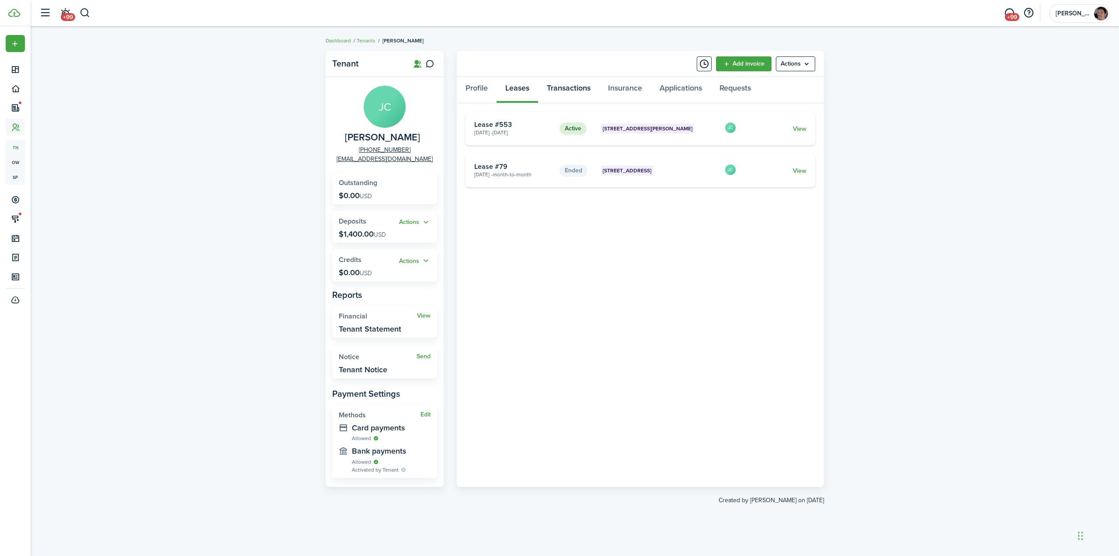
click at [565, 88] on link "Transactions" at bounding box center [568, 90] width 61 height 26
